Goal: Use online tool/utility: Utilize a website feature to perform a specific function

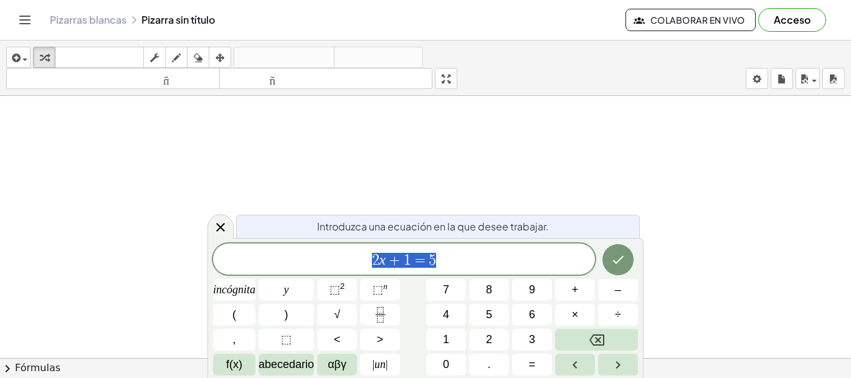
click at [447, 262] on span "2 x + 1 = 5" at bounding box center [404, 260] width 382 height 17
drag, startPoint x: 457, startPoint y: 263, endPoint x: 333, endPoint y: 275, distance: 124.6
click at [334, 275] on div "****** 2 x + 1 = 5 incógnita y ⬚ 2 ⬚ n 7 8 9 + – ( ) √ 4 5 6 × ÷ , ⬚ < > 1 2 3 …" at bounding box center [425, 310] width 425 height 132
click at [377, 318] on icon "Fracción" at bounding box center [381, 315] width 16 height 16
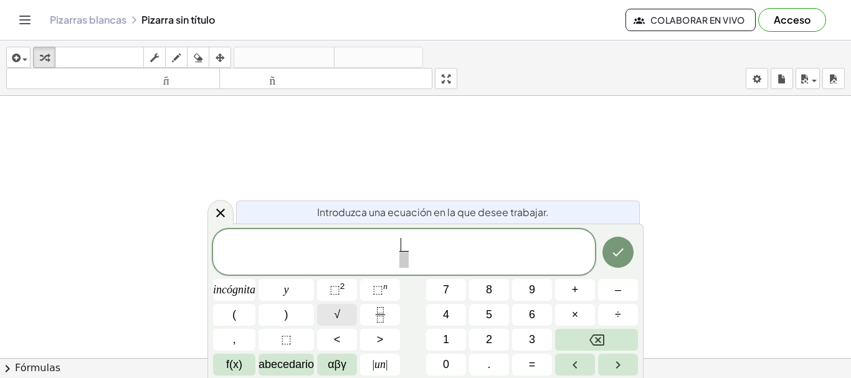
click at [338, 315] on font "√" at bounding box center [337, 315] width 6 height 12
click at [294, 323] on button ")" at bounding box center [286, 315] width 55 height 22
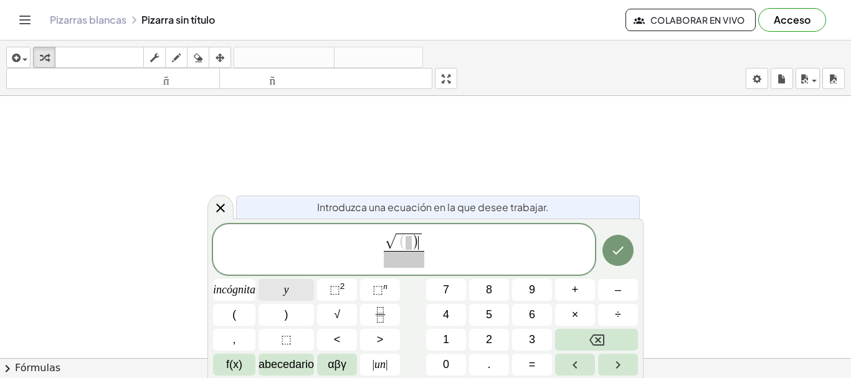
click at [296, 292] on button "y" at bounding box center [286, 290] width 55 height 22
click at [604, 342] on icon "Retroceso" at bounding box center [597, 340] width 15 height 11
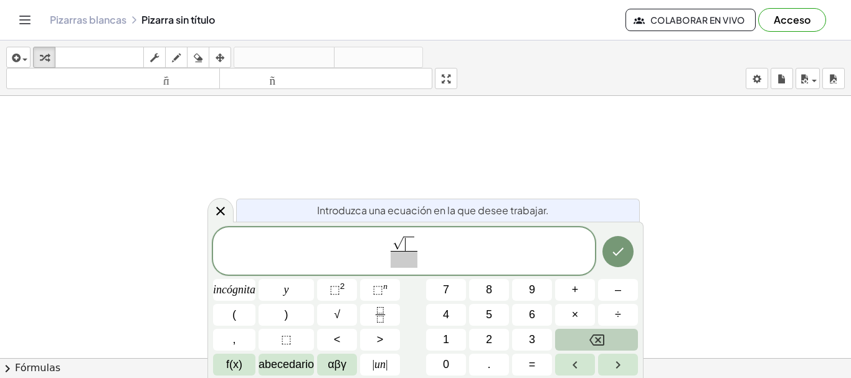
click at [604, 342] on icon "Retroceso" at bounding box center [597, 340] width 15 height 11
click at [603, 342] on icon "Retroceso" at bounding box center [597, 340] width 15 height 11
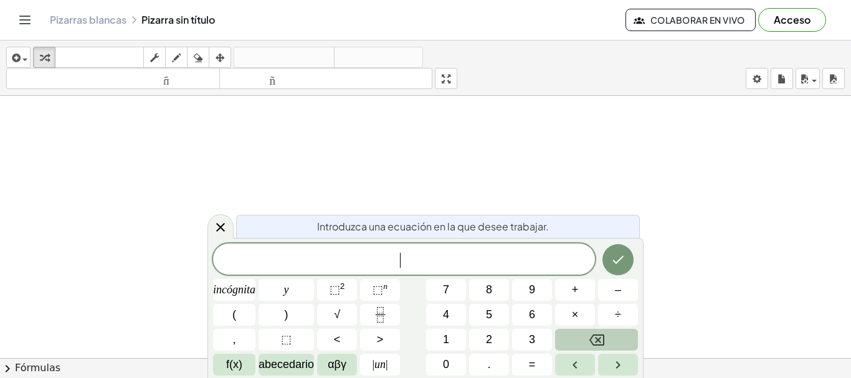
click at [603, 342] on icon "Retroceso" at bounding box center [597, 340] width 15 height 11
click at [396, 176] on div at bounding box center [425, 358] width 851 height 525
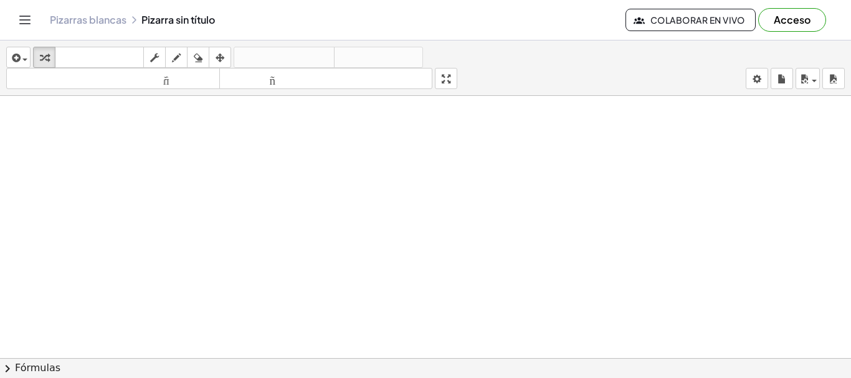
click at [388, 210] on div at bounding box center [425, 358] width 851 height 525
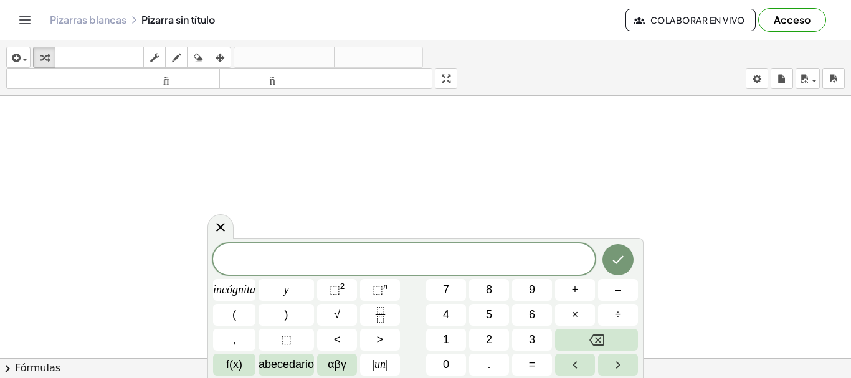
click at [348, 181] on div at bounding box center [425, 358] width 851 height 525
